Goal: Communication & Community: Answer question/provide support

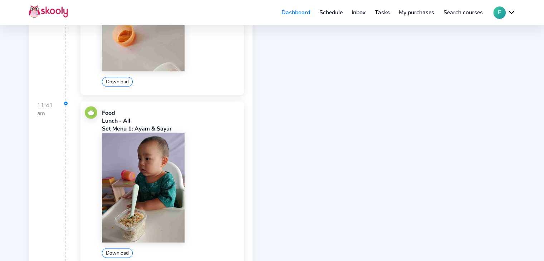
scroll to position [895, 0]
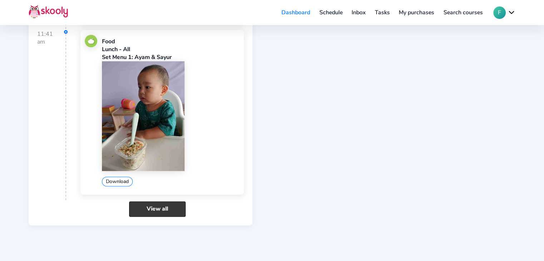
click at [156, 205] on link "View all" at bounding box center [157, 209] width 57 height 15
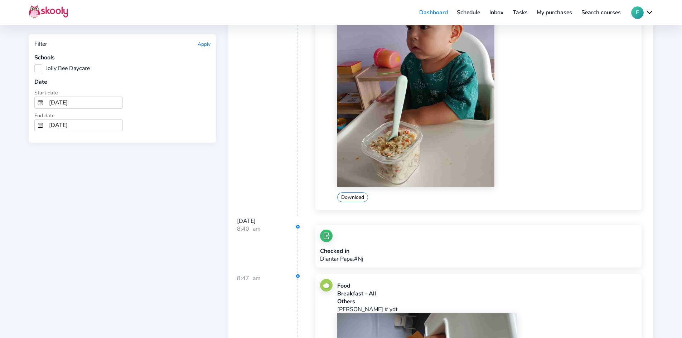
scroll to position [1338, 0]
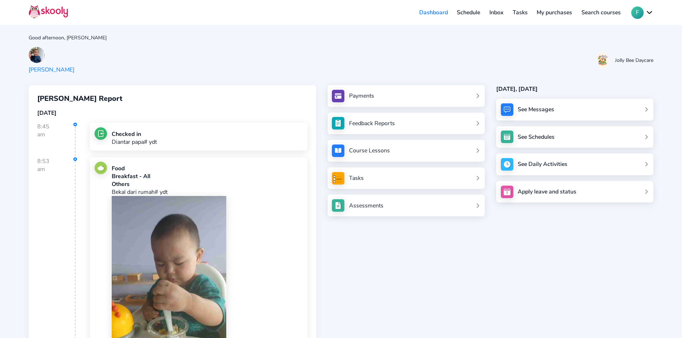
scroll to position [1042, 0]
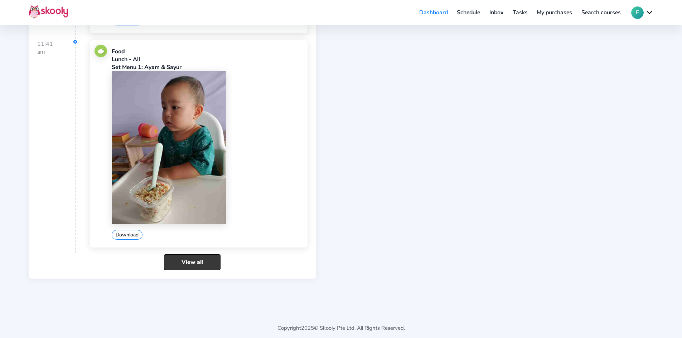
click at [202, 262] on link "View all" at bounding box center [192, 261] width 57 height 15
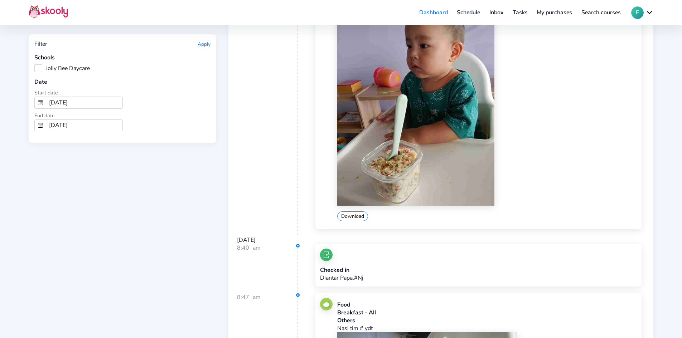
scroll to position [1145, 0]
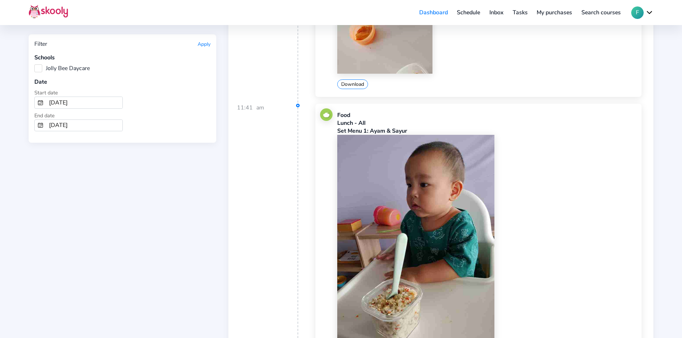
click at [494, 15] on link "Inbox" at bounding box center [496, 12] width 23 height 11
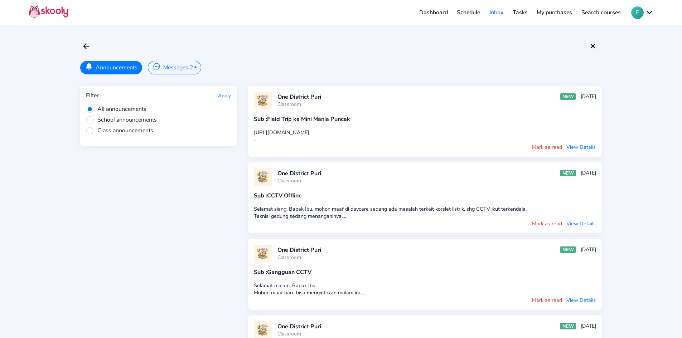
click at [194, 65] on button "Messages 2 •" at bounding box center [174, 68] width 53 height 14
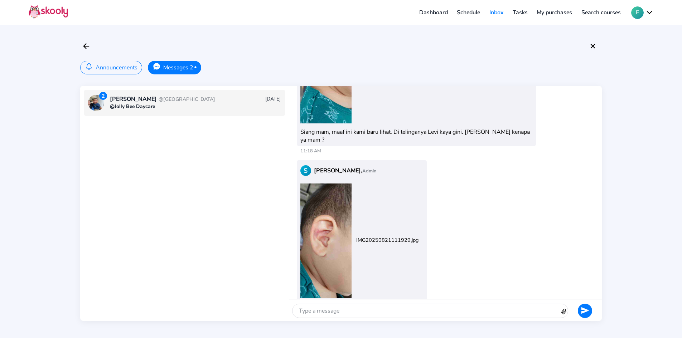
scroll to position [1034, 0]
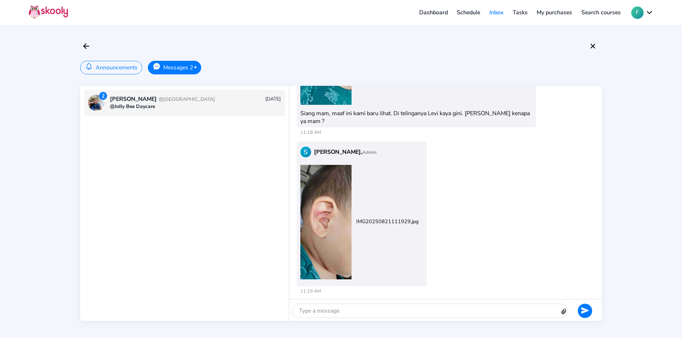
click at [341, 311] on div at bounding box center [425, 311] width 267 height 14
click at [585, 312] on icon "send" at bounding box center [585, 310] width 8 height 6
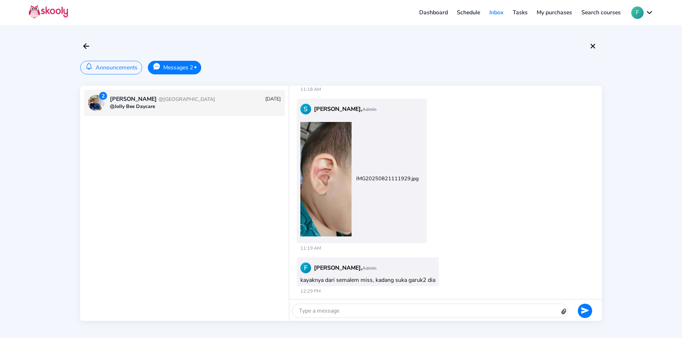
click at [383, 313] on div at bounding box center [425, 311] width 267 height 14
click at [580, 311] on button at bounding box center [585, 311] width 14 height 14
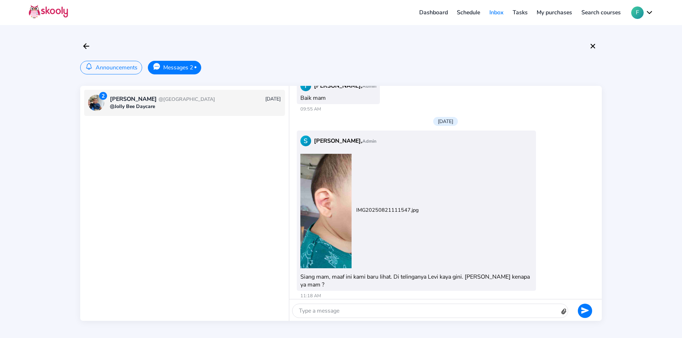
scroll to position [870, 0]
